Goal: Check status: Check status

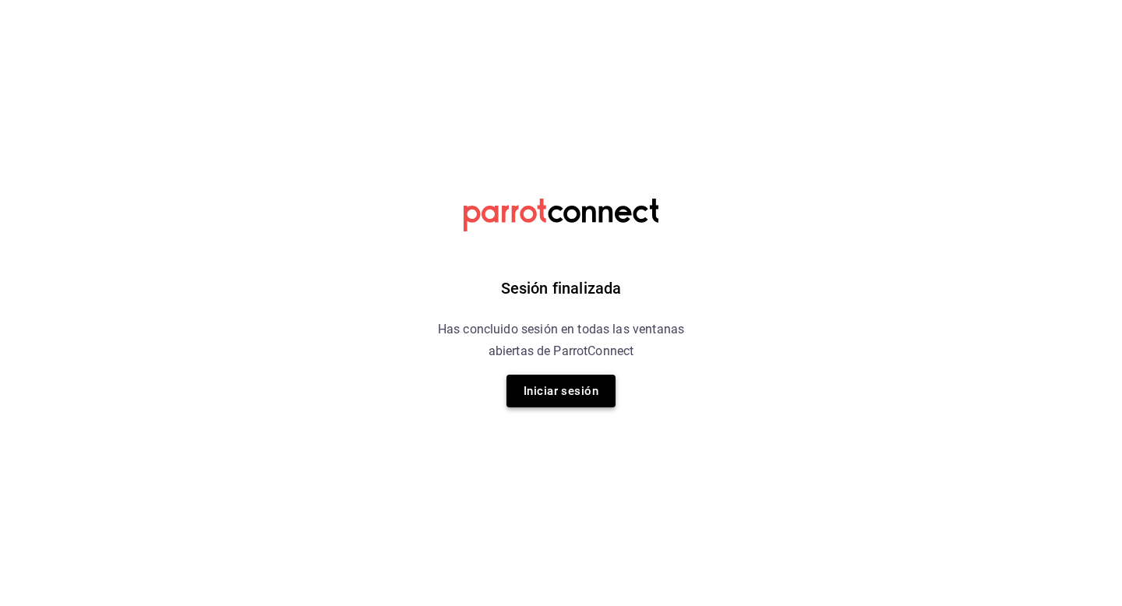
click at [589, 390] on button "Iniciar sesión" at bounding box center [560, 391] width 109 height 33
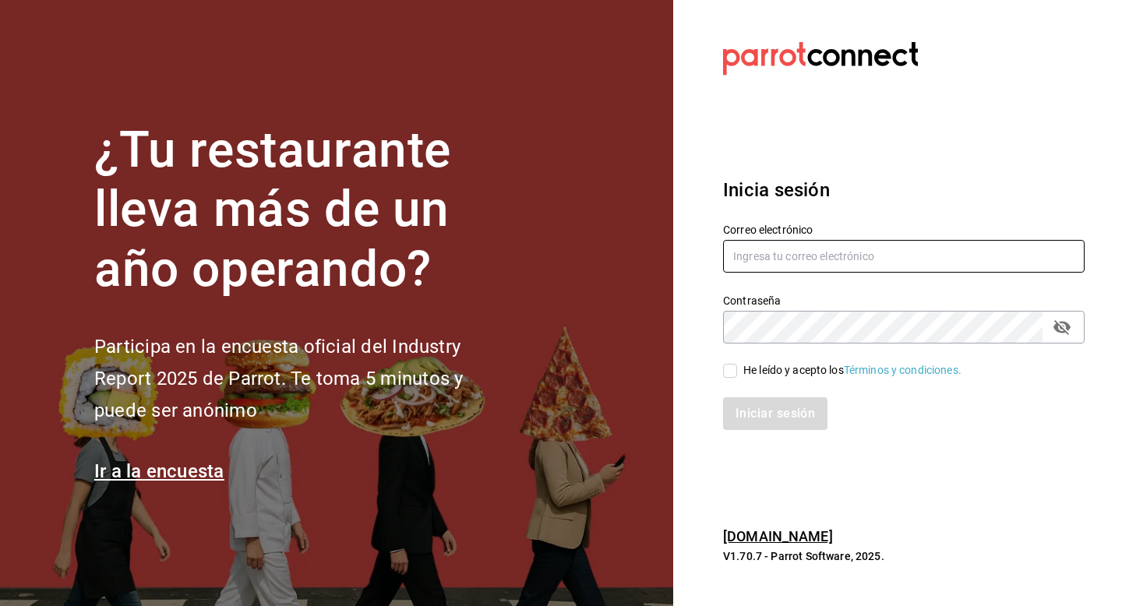
type input "dfz_98@hotmail.com"
click at [732, 365] on input "He leído y acepto los Términos y condiciones." at bounding box center [730, 371] width 14 height 14
checkbox input "true"
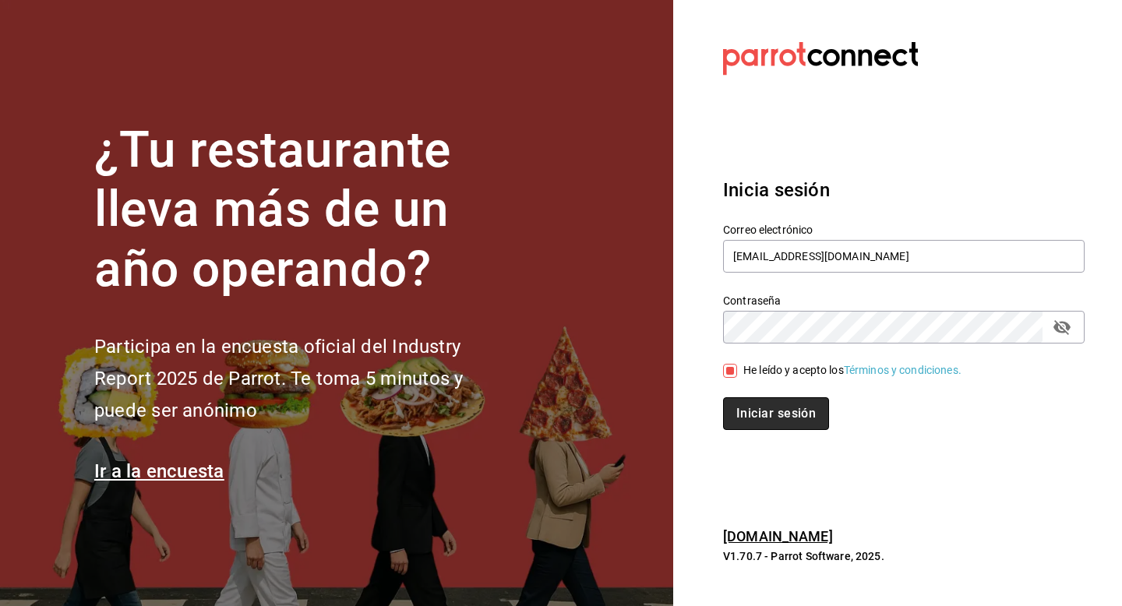
click at [758, 411] on button "Iniciar sesión" at bounding box center [776, 413] width 106 height 33
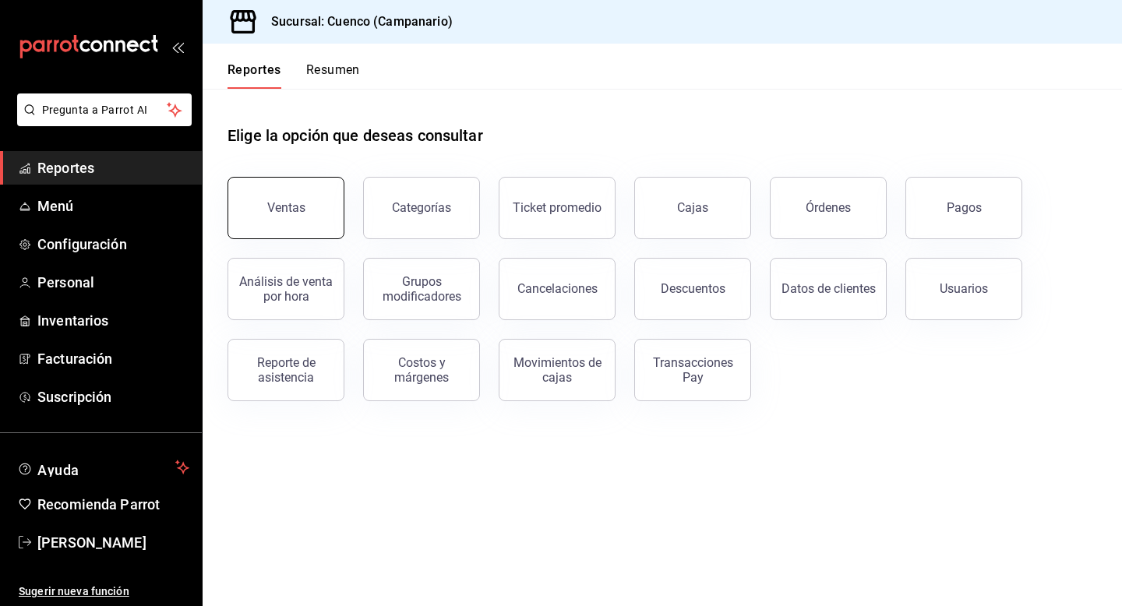
click at [287, 209] on div "Ventas" at bounding box center [286, 207] width 38 height 15
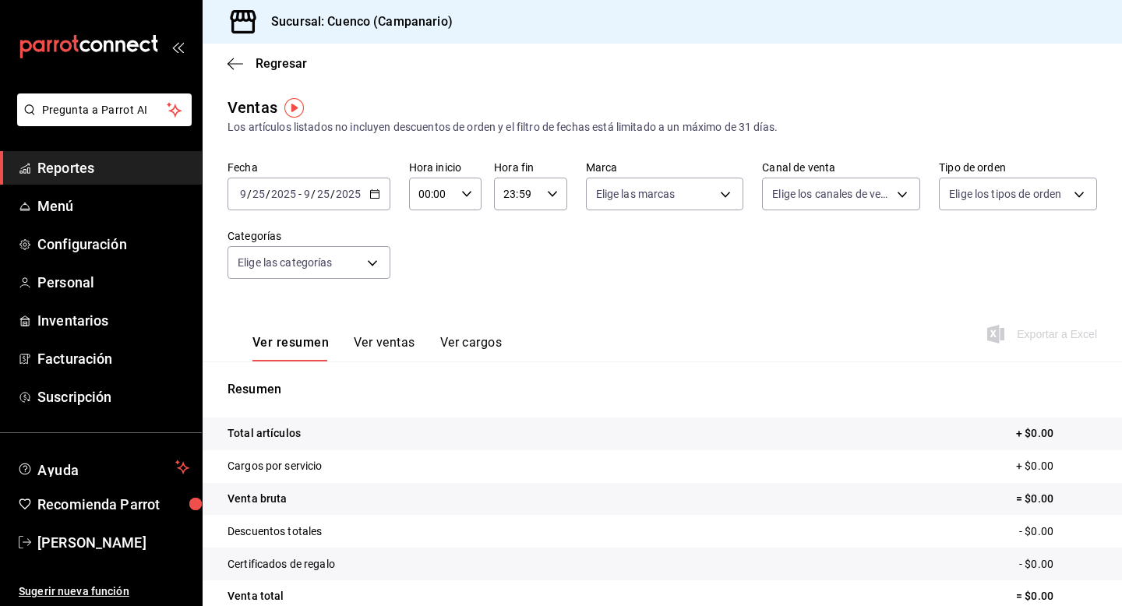
click at [370, 194] on \(Stroke\) "button" at bounding box center [374, 194] width 9 height 9
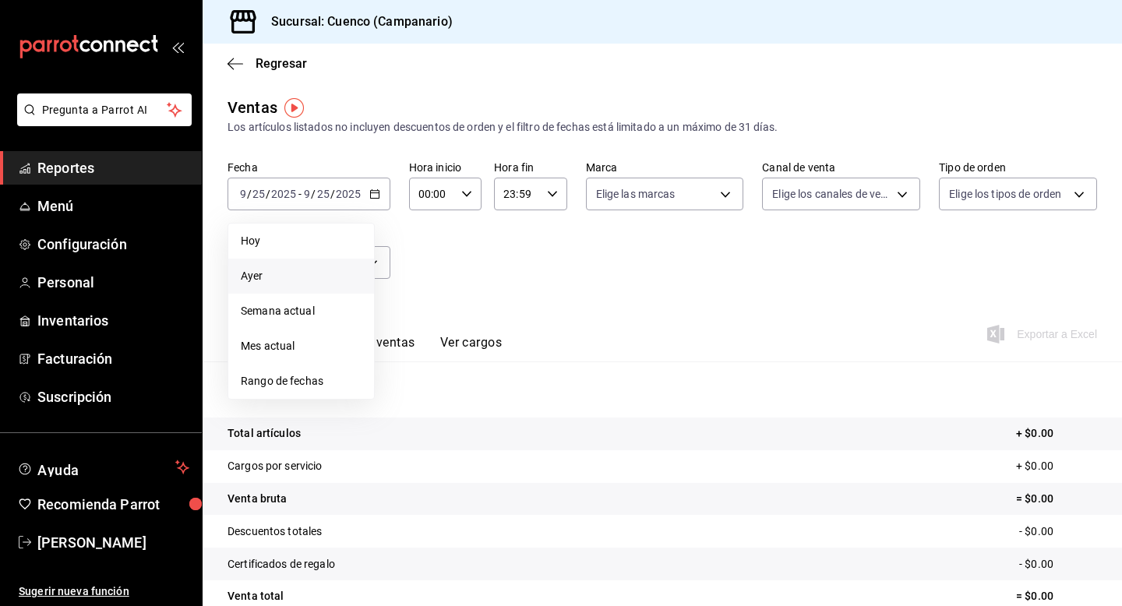
click at [259, 274] on span "Ayer" at bounding box center [301, 276] width 121 height 16
